Goal: Find specific page/section: Find specific page/section

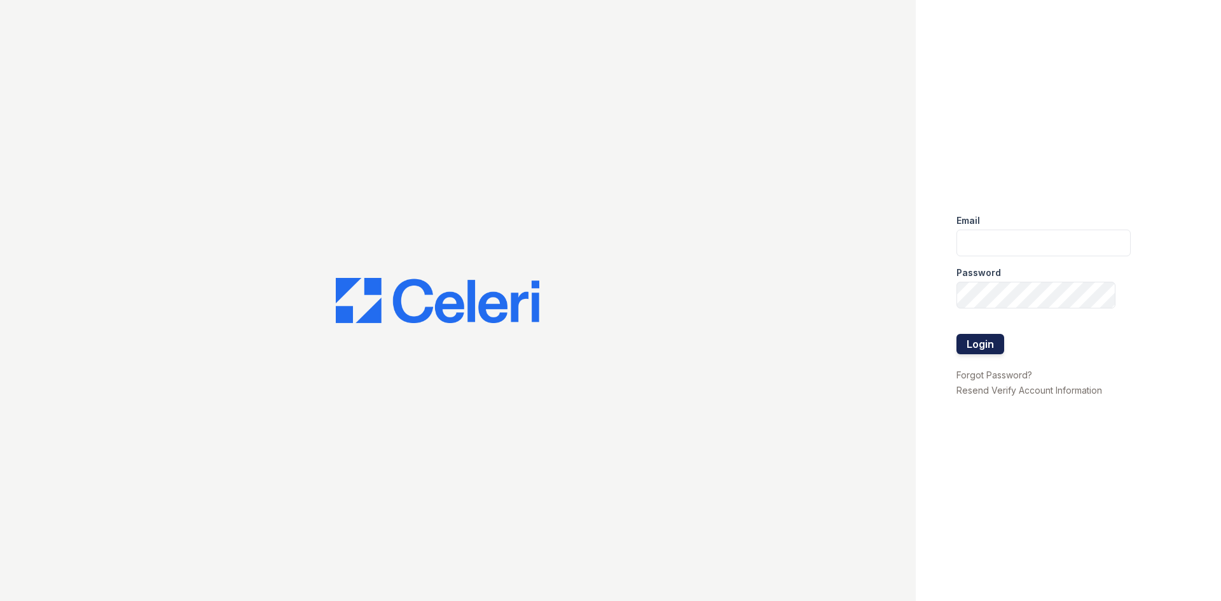
type input "grosariogaro@trinity-pm.com"
click at [995, 347] on button "Login" at bounding box center [981, 344] width 48 height 20
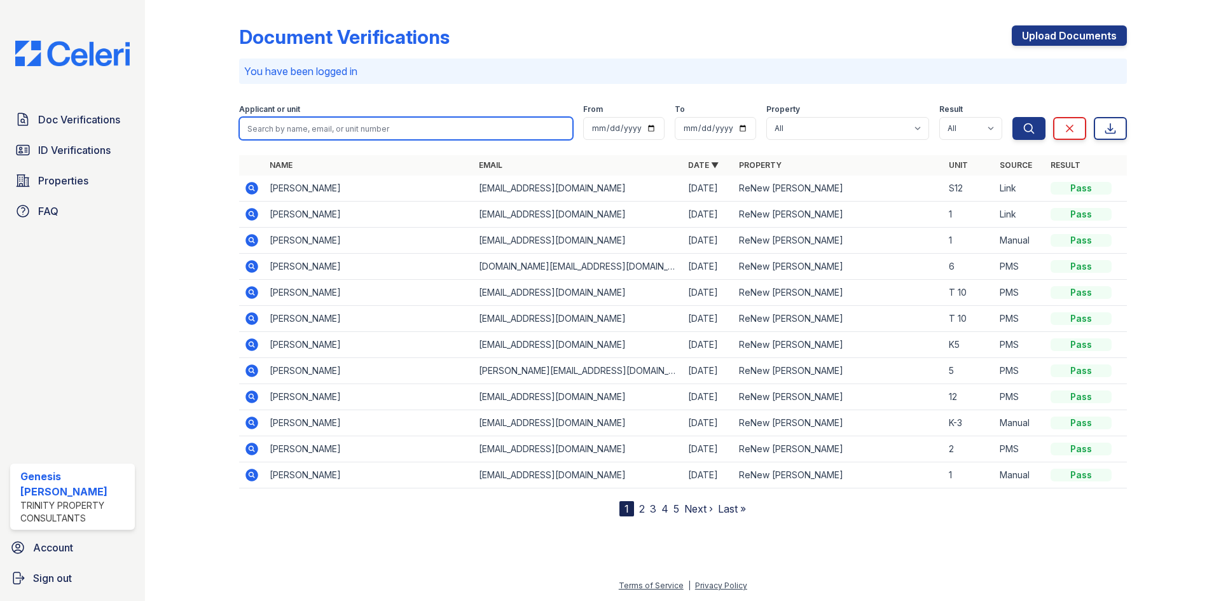
click at [369, 130] on input "search" at bounding box center [406, 128] width 334 height 23
type input "mehki"
click at [1013, 117] on button "Search" at bounding box center [1029, 128] width 33 height 23
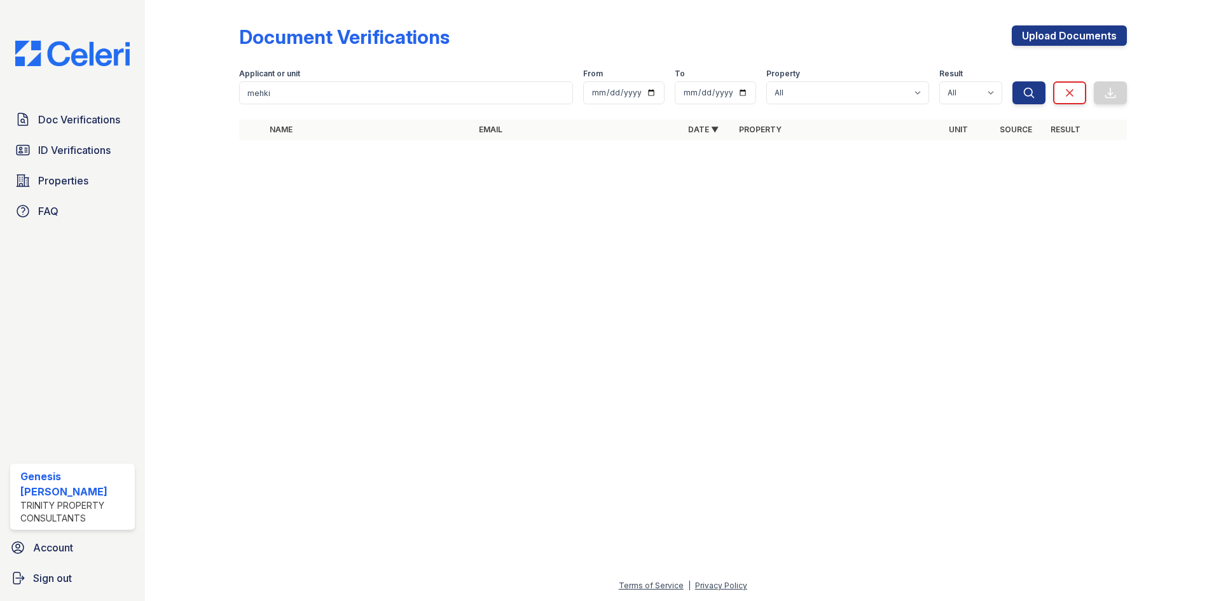
drag, startPoint x: 317, startPoint y: 121, endPoint x: 598, endPoint y: 243, distance: 306.3
click at [598, 243] on div at bounding box center [682, 375] width 1035 height 405
drag, startPoint x: 488, startPoint y: 93, endPoint x: 36, endPoint y: 85, distance: 451.7
click at [36, 85] on div "Doc Verifications ID Verifications Properties FAQ Genesis [PERSON_NAME] Trinity…" at bounding box center [610, 300] width 1221 height 601
